Goal: Transaction & Acquisition: Purchase product/service

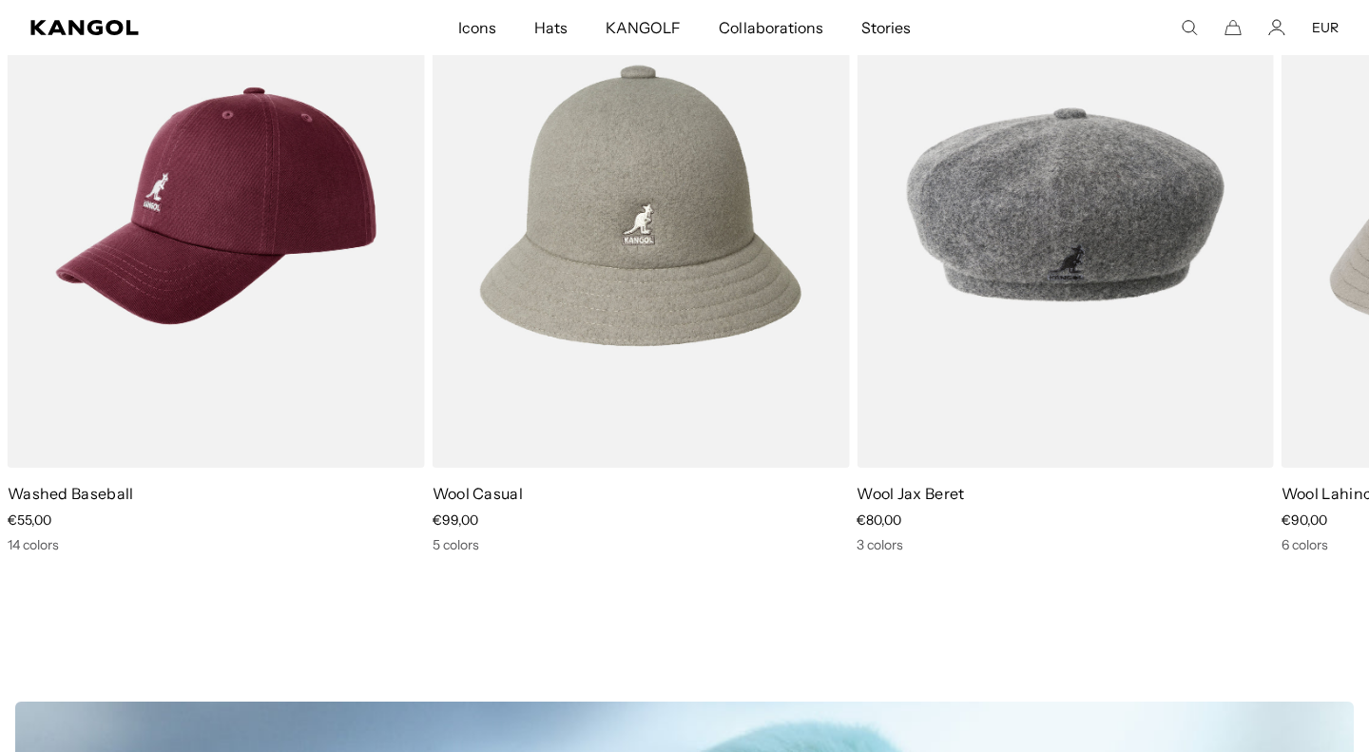
scroll to position [889, 0]
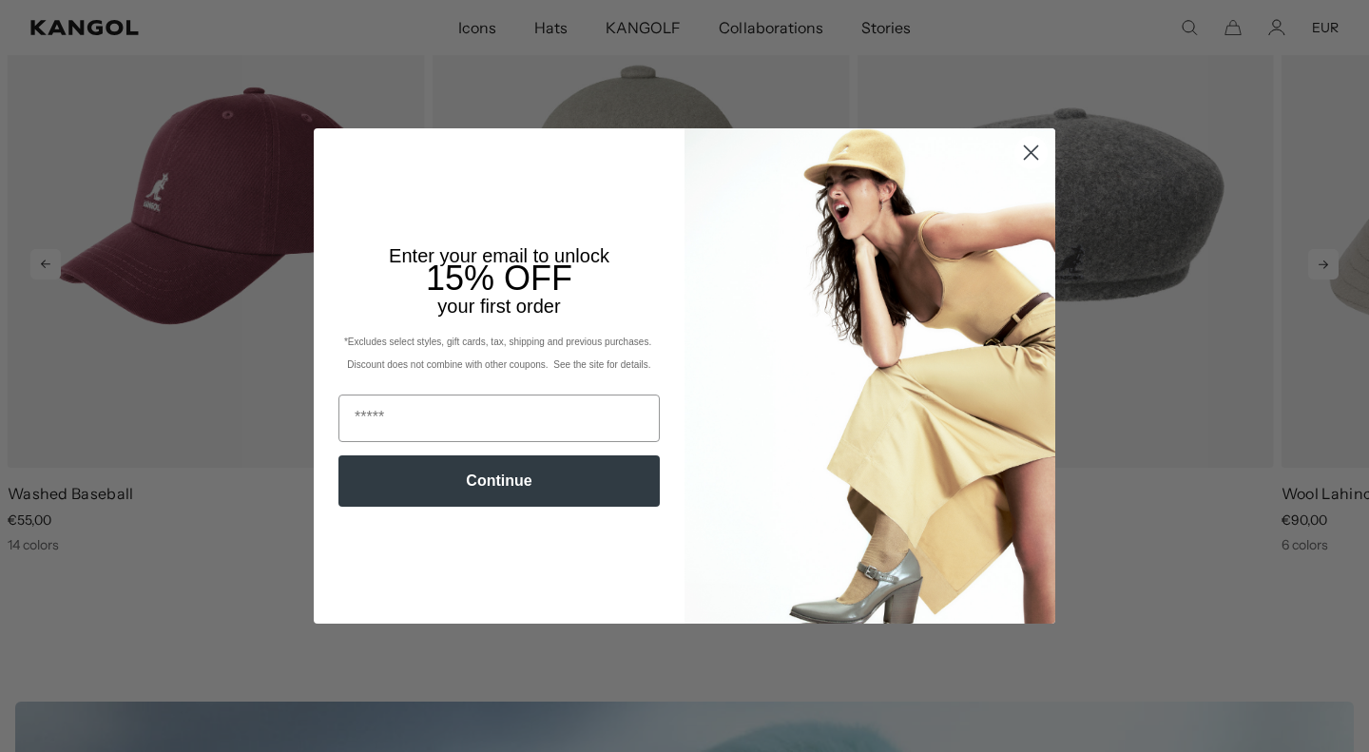
scroll to position [0, 392]
click at [1030, 150] on circle "Close dialog" at bounding box center [1030, 152] width 31 height 31
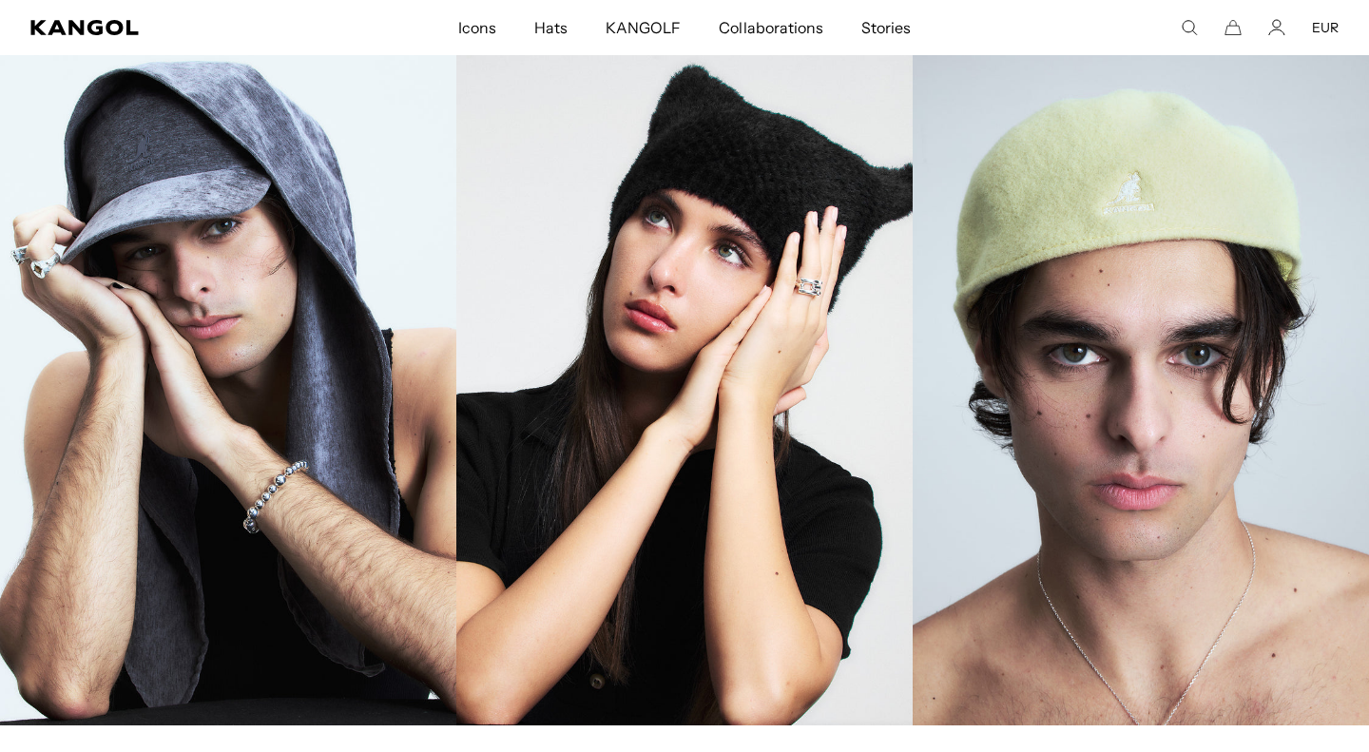
scroll to position [2139, 0]
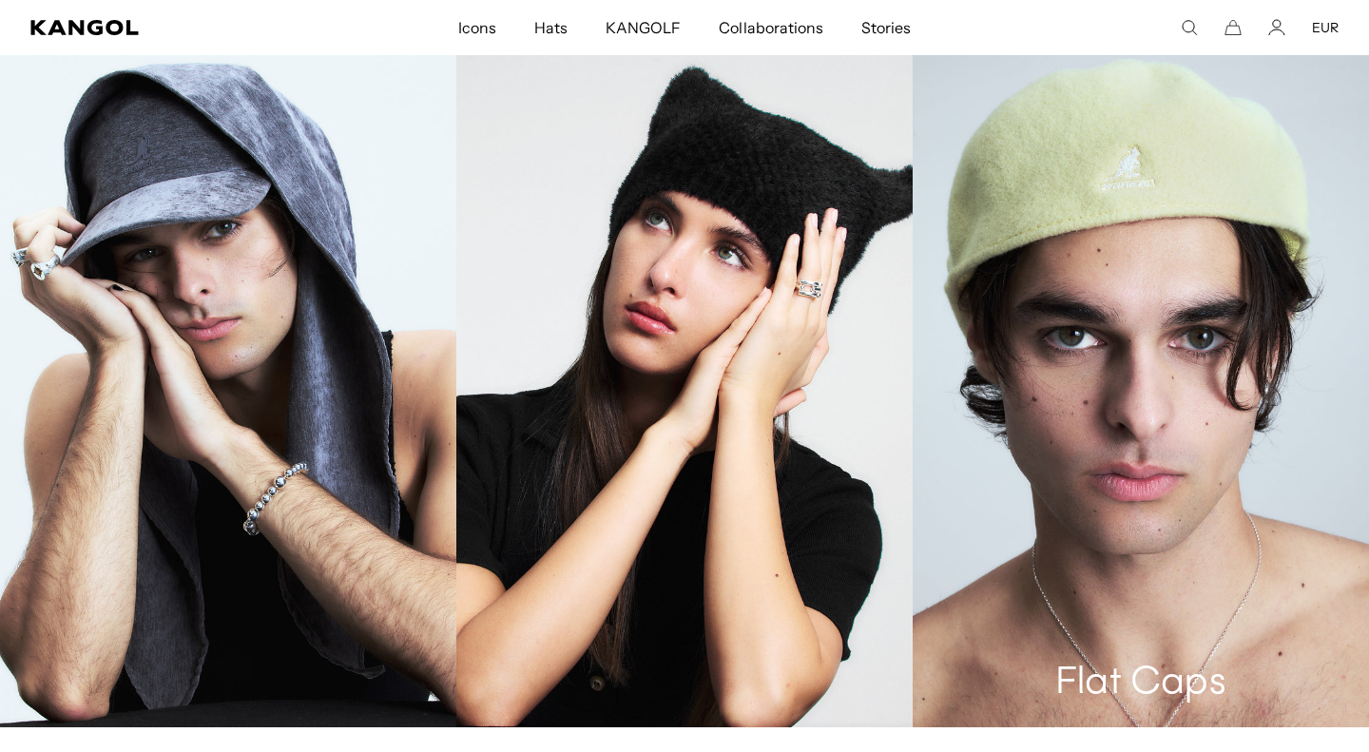
click at [1145, 166] on link "Flat Caps" at bounding box center [1141, 385] width 456 height 684
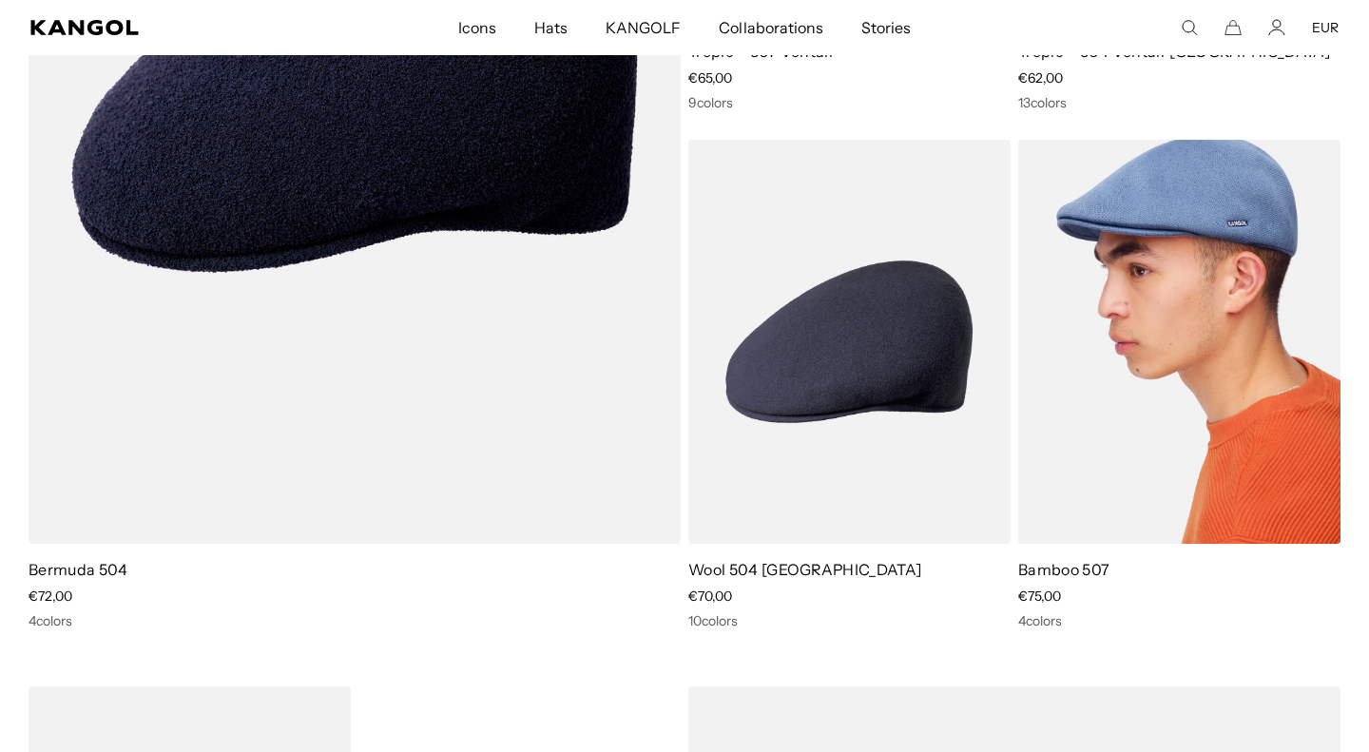
scroll to position [5916, 0]
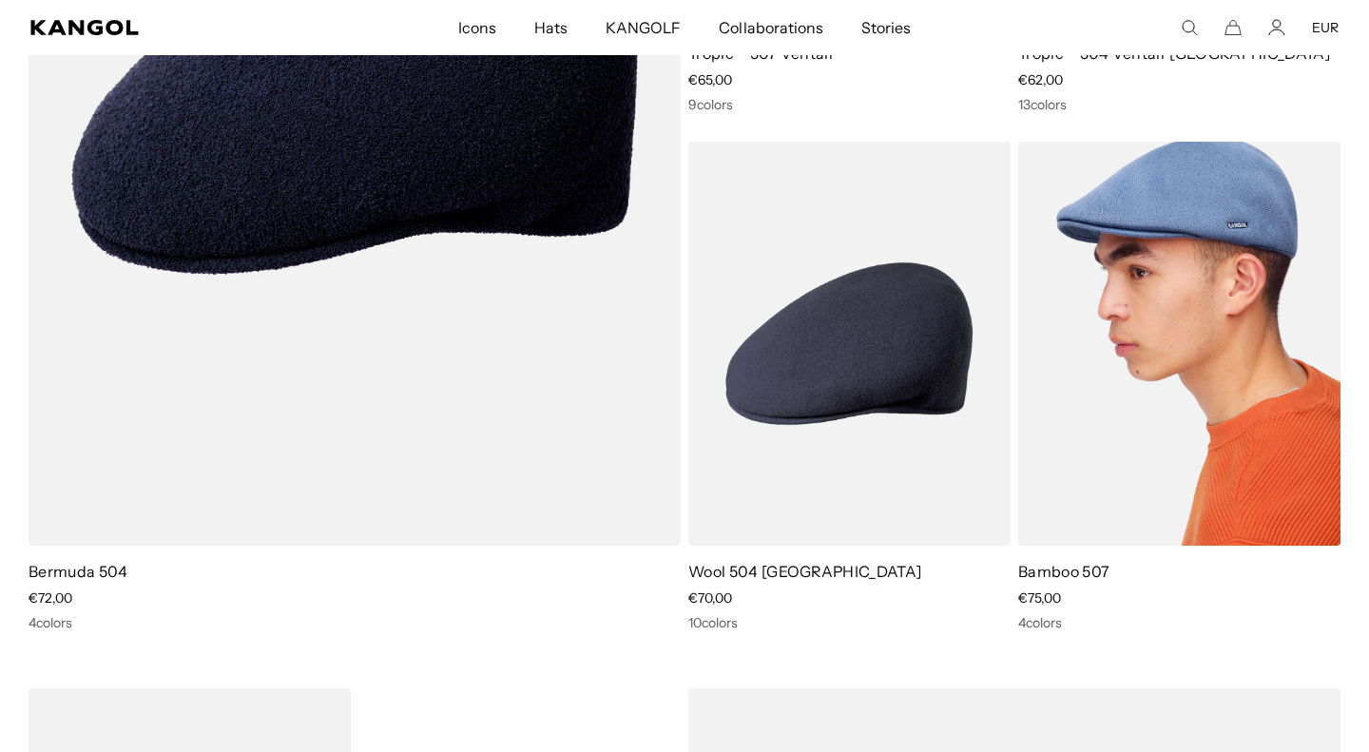
click at [1128, 419] on img at bounding box center [1179, 344] width 322 height 405
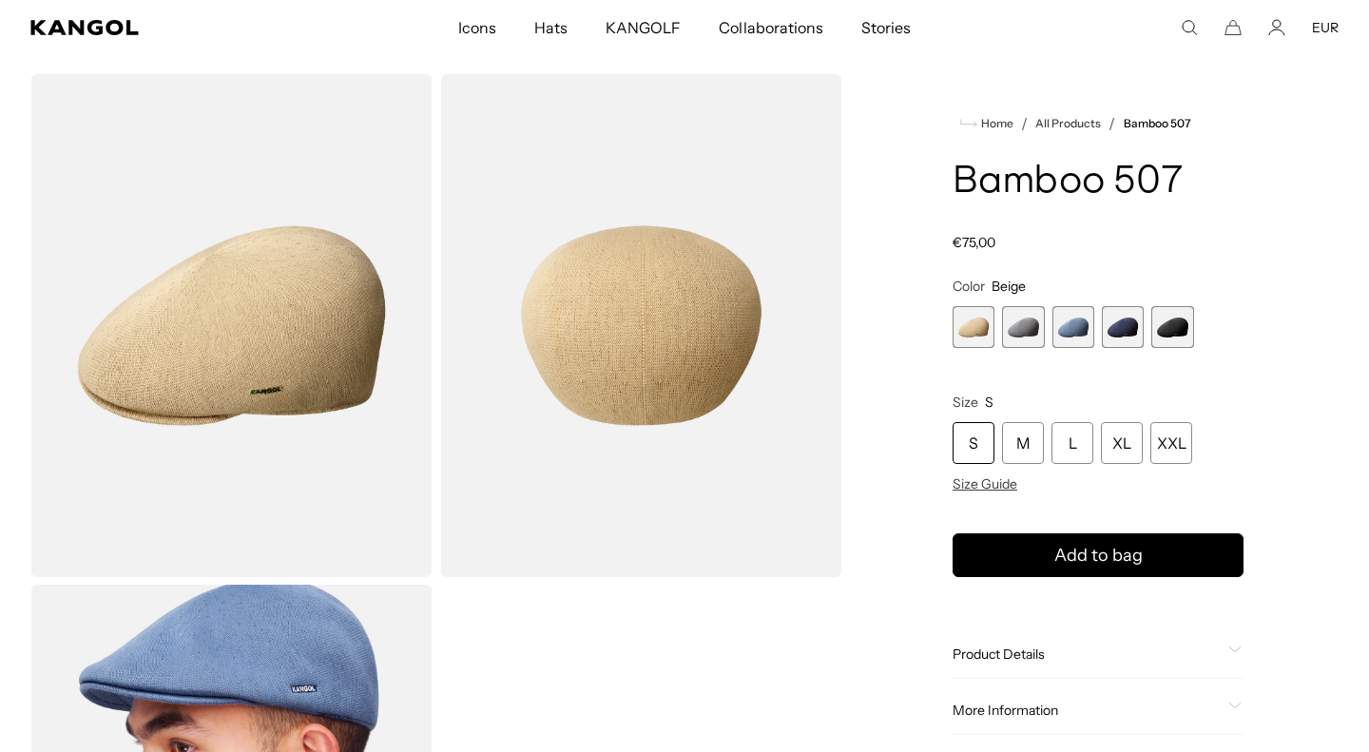
click at [1088, 332] on span "3 of 5" at bounding box center [1073, 327] width 42 height 42
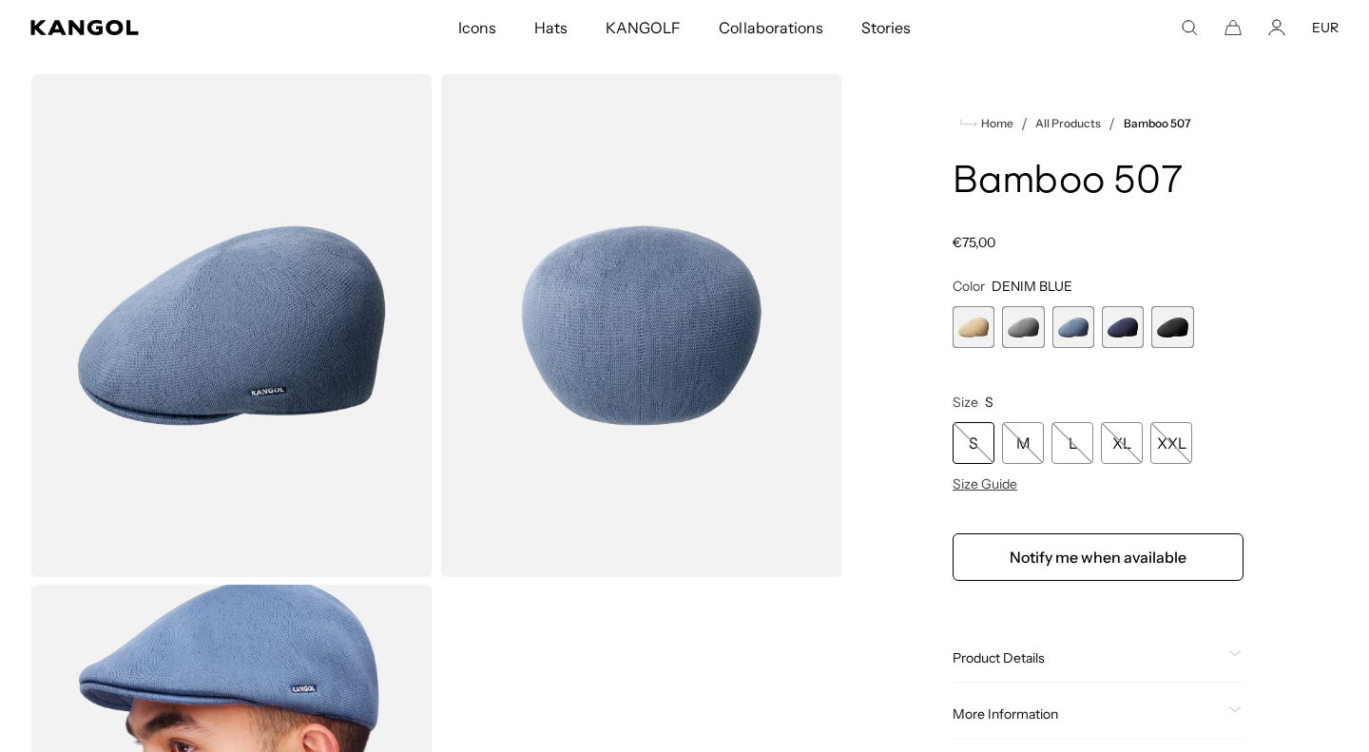
click at [1122, 340] on span "4 of 5" at bounding box center [1123, 327] width 42 height 42
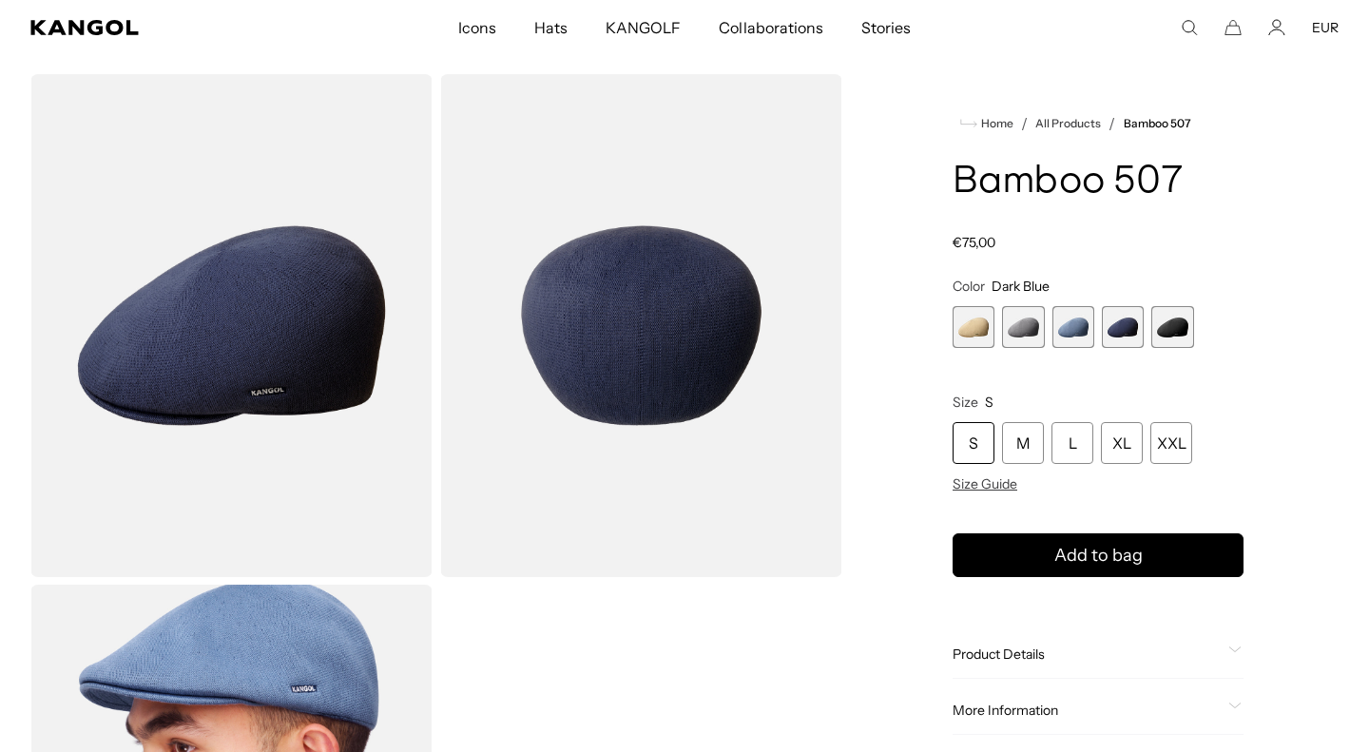
click at [1162, 336] on span "5 of 5" at bounding box center [1172, 327] width 42 height 42
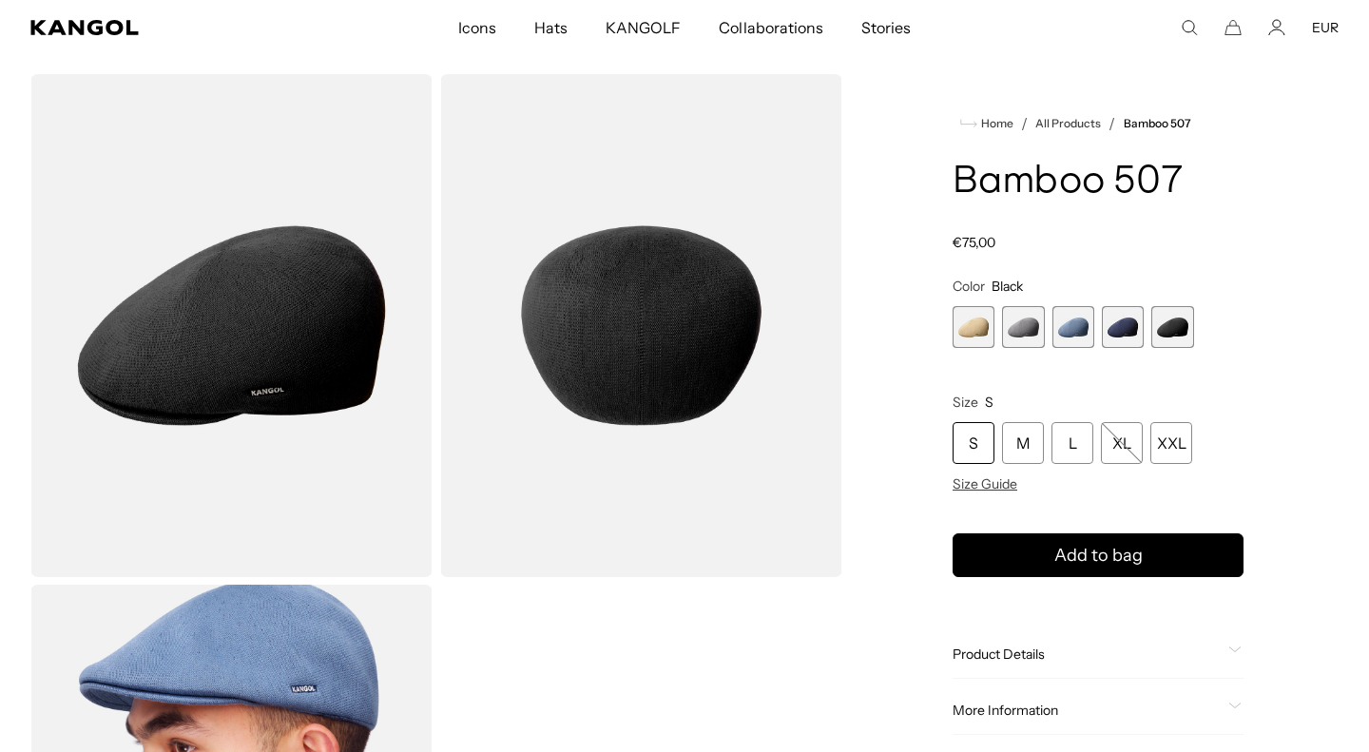
click at [981, 327] on span "1 of 5" at bounding box center [974, 327] width 42 height 42
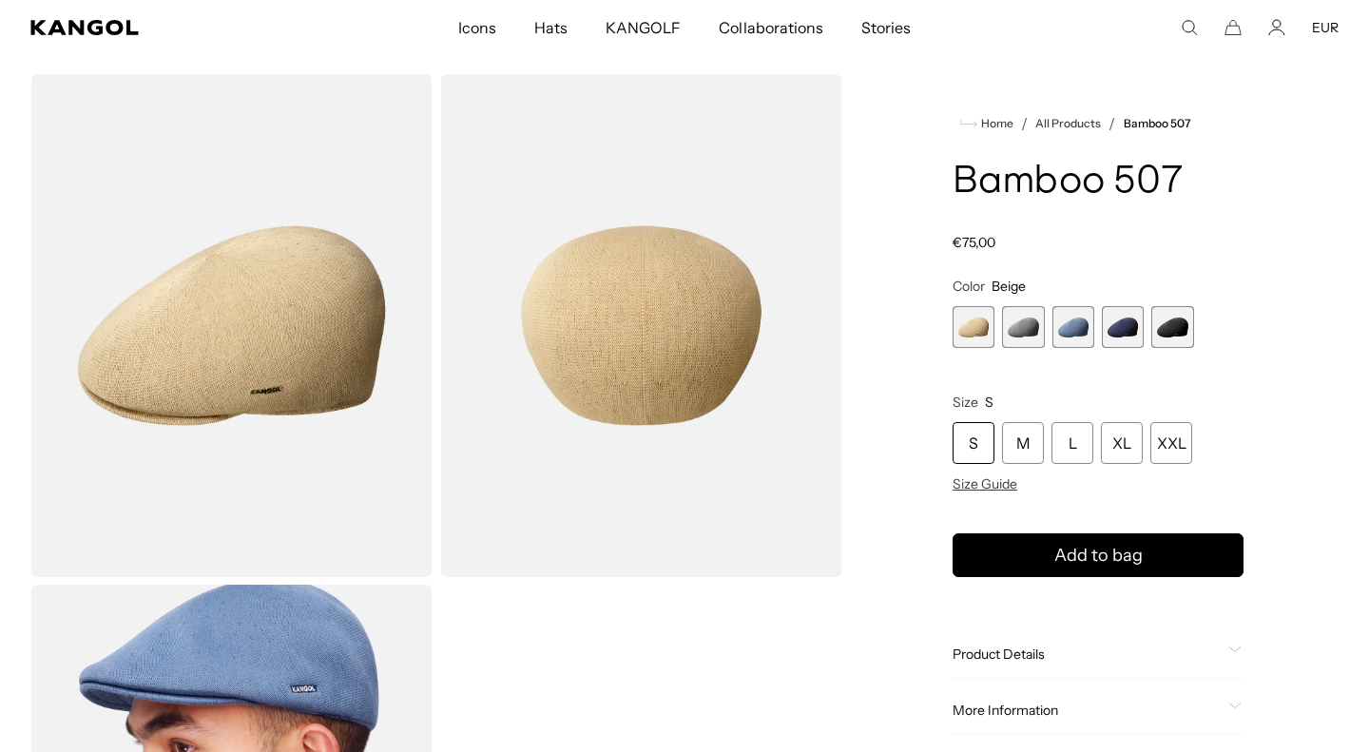
scroll to position [0, 392]
